Goal: Find specific page/section: Find specific page/section

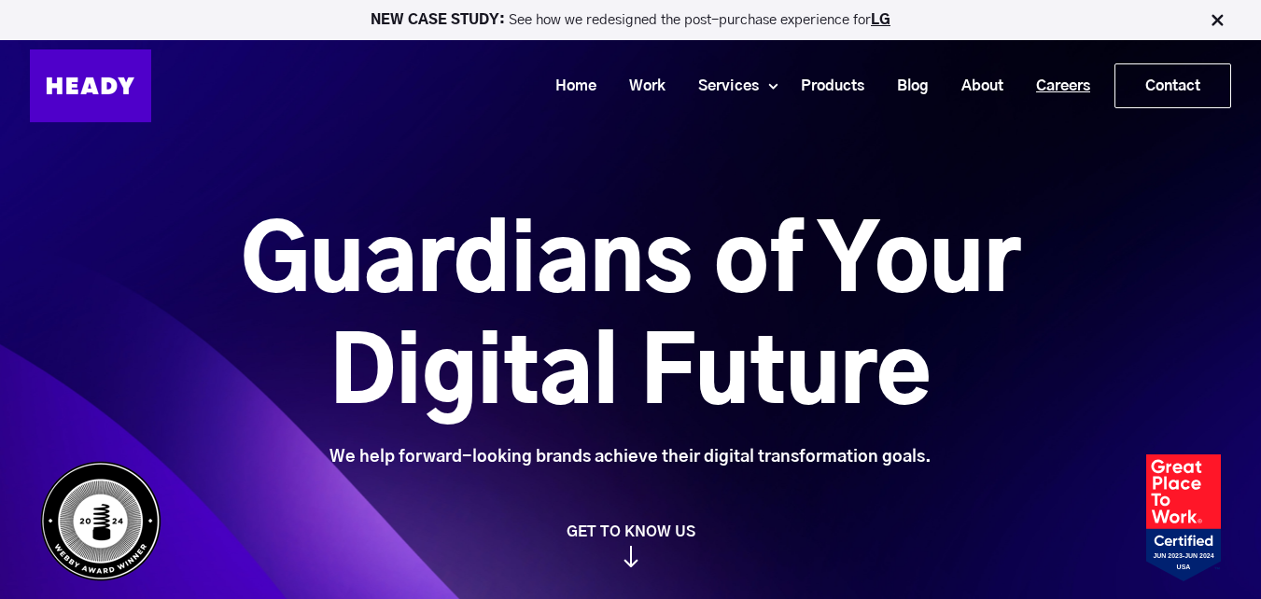
click at [1055, 93] on link "Careers" at bounding box center [1056, 86] width 87 height 35
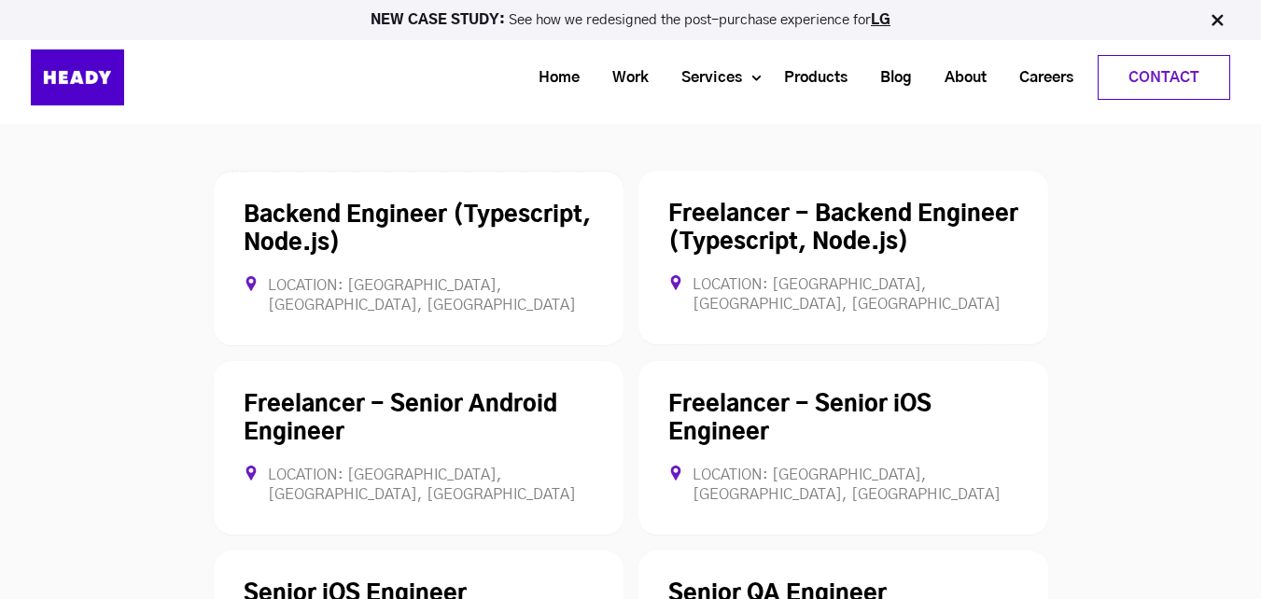
scroll to position [5114, 0]
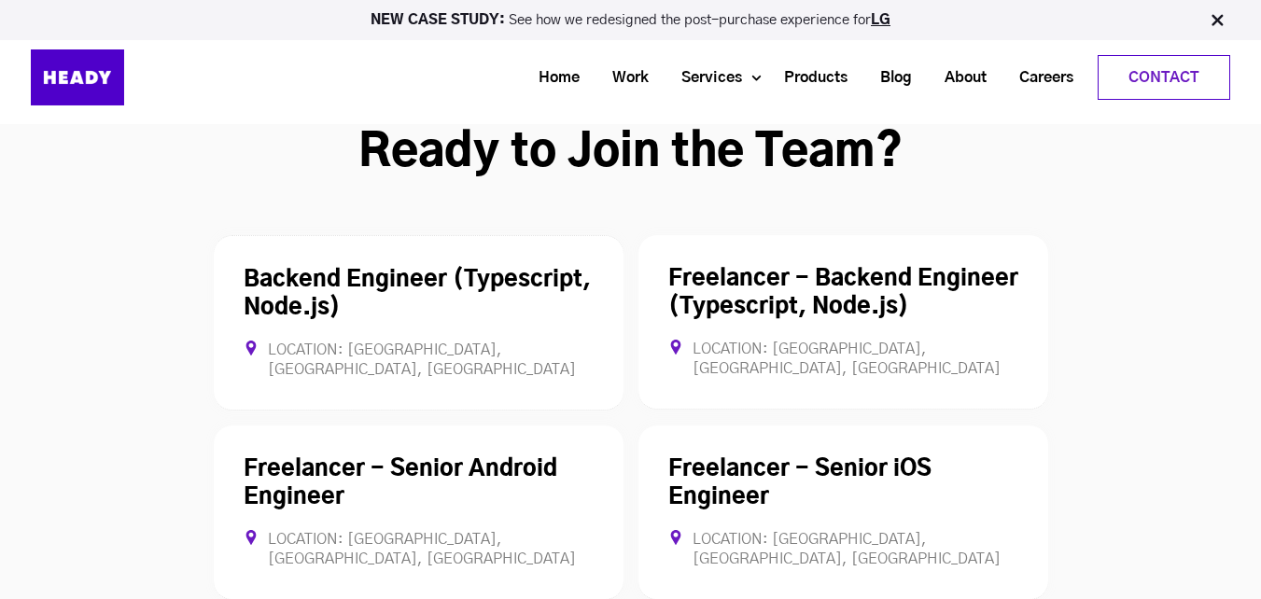
click at [0, 330] on div "**********" at bounding box center [630, 582] width 1261 height 1034
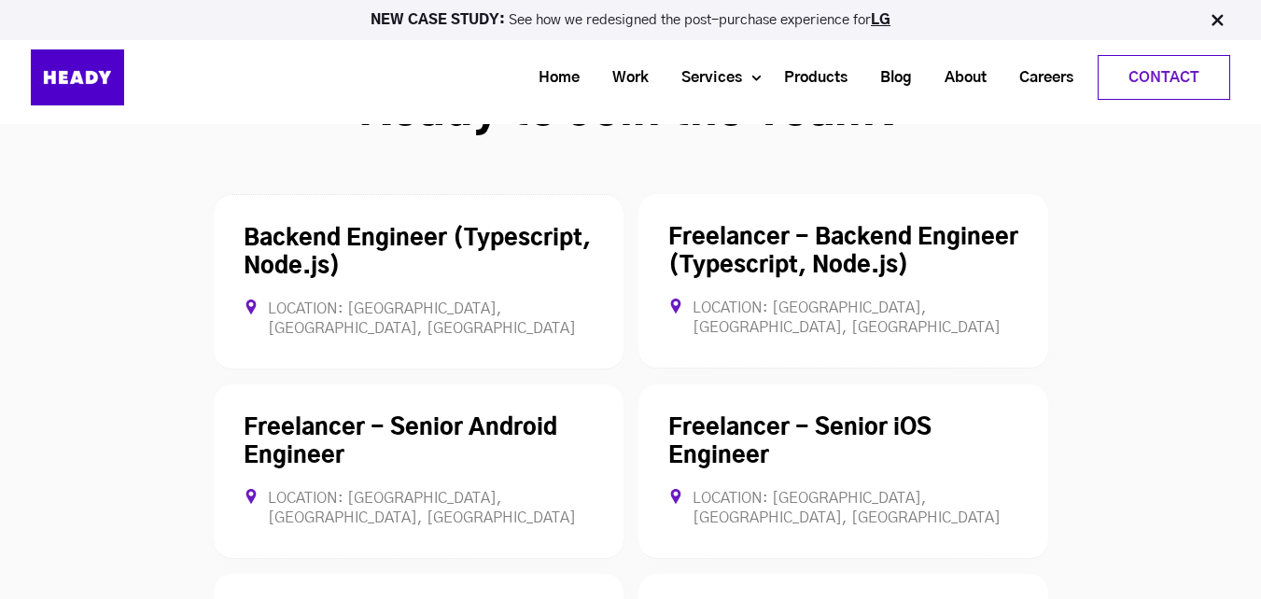
scroll to position [5151, 0]
